Goal: Browse casually: Explore the website without a specific task or goal

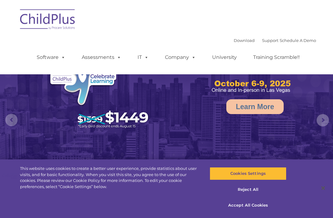
select select "MEDIUM"
click at [251, 207] on button "Accept All Cookies" at bounding box center [248, 205] width 76 height 13
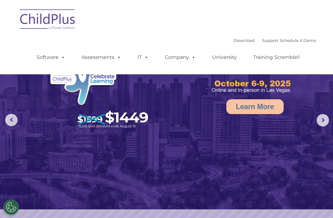
click at [323, 123] on rs-arrow at bounding box center [322, 120] width 12 height 12
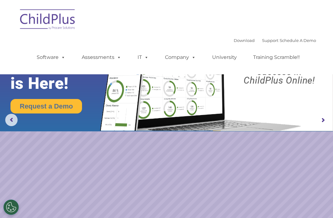
click at [11, 117] on rs-arrow at bounding box center [11, 120] width 12 height 12
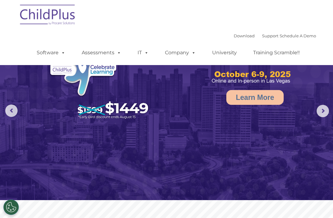
click at [118, 53] on span at bounding box center [117, 53] width 7 height 6
click at [271, 78] on img at bounding box center [205, 59] width 175 height 52
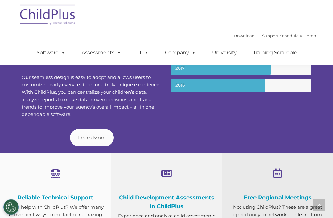
scroll to position [243, 0]
click at [168, 173] on span at bounding box center [166, 173] width 10 height 9
click at [69, 104] on span "Our seamless design is easy to adopt and allows users to customize nearly every…" at bounding box center [91, 95] width 139 height 43
click at [321, 211] on div at bounding box center [319, 205] width 12 height 12
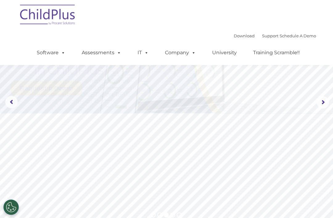
scroll to position [2, 0]
